Goal: Transaction & Acquisition: Purchase product/service

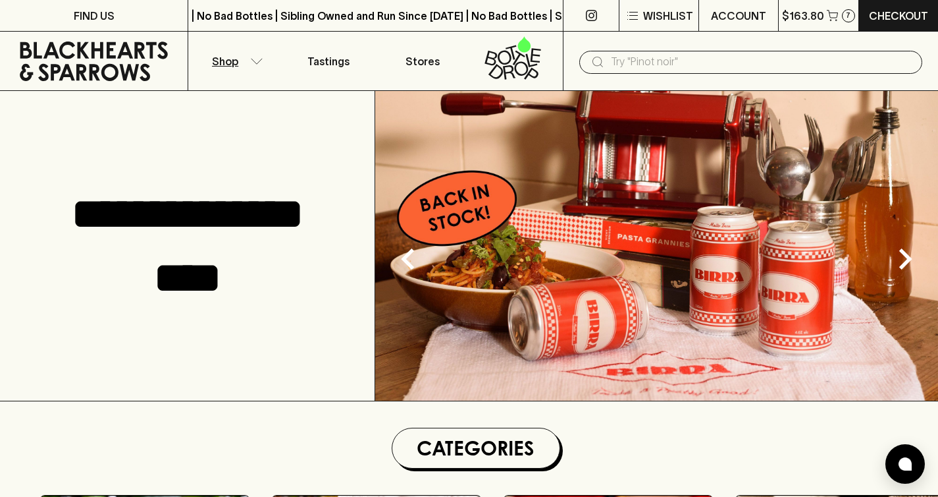
click at [230, 53] on p "Shop" at bounding box center [225, 61] width 26 height 16
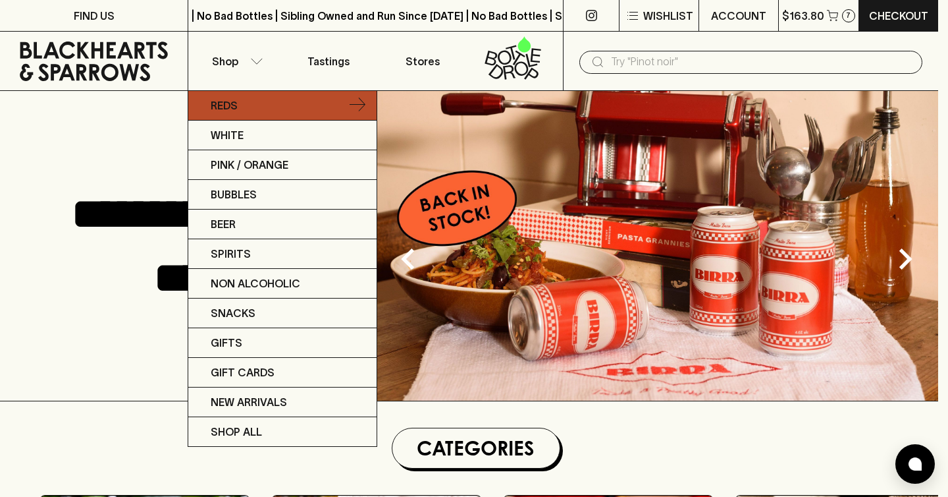
click at [235, 94] on link "Reds" at bounding box center [282, 106] width 188 height 30
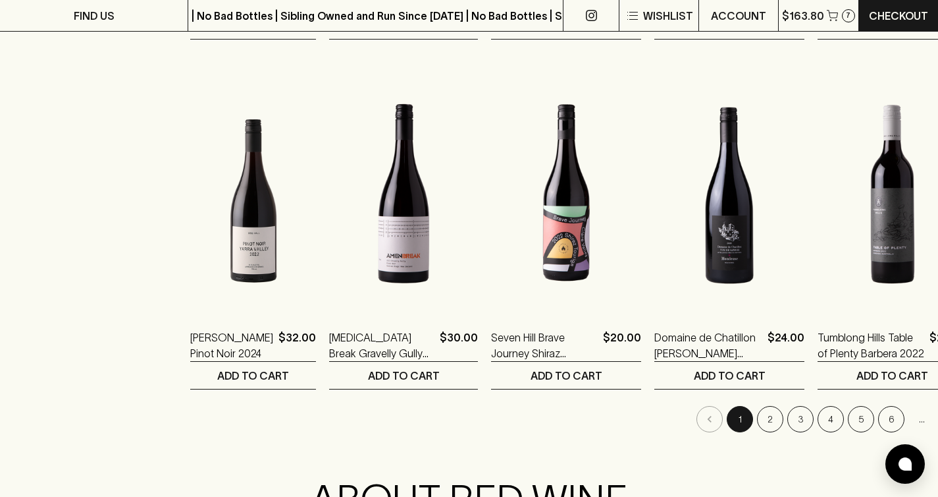
scroll to position [1303, 0]
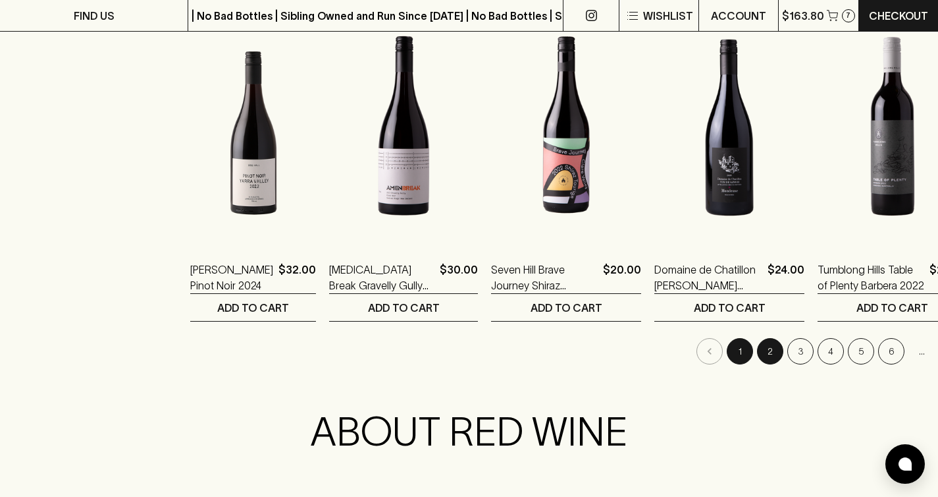
click at [757, 362] on button "2" at bounding box center [770, 351] width 26 height 26
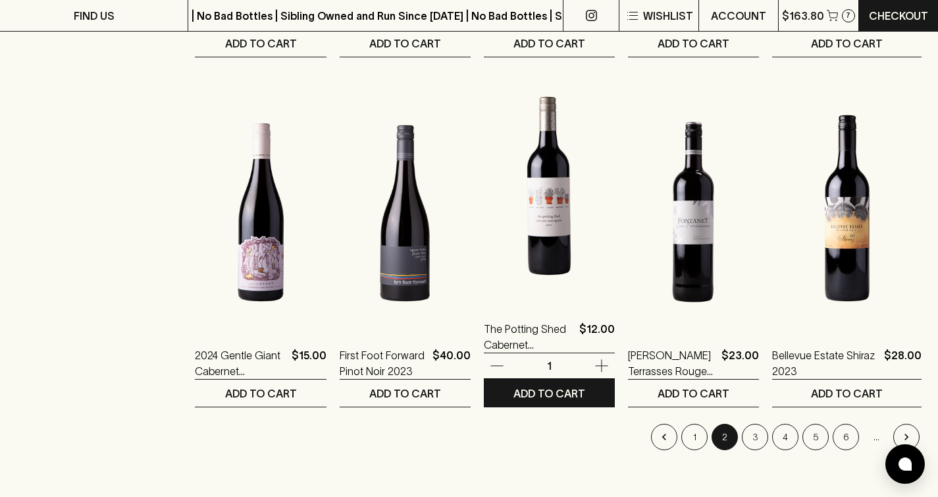
scroll to position [1286, 0]
